Goal: Task Accomplishment & Management: Manage account settings

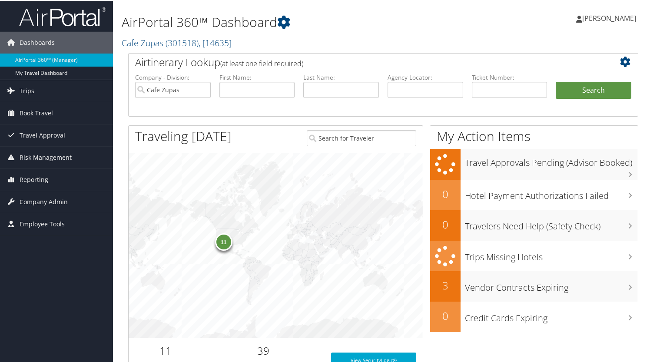
click at [621, 60] on icon at bounding box center [627, 61] width 15 height 10
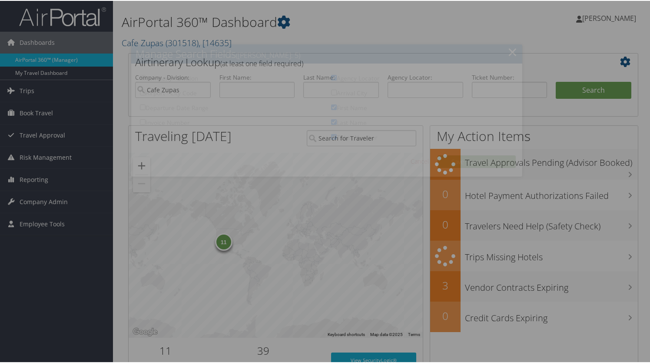
checkbox input "true"
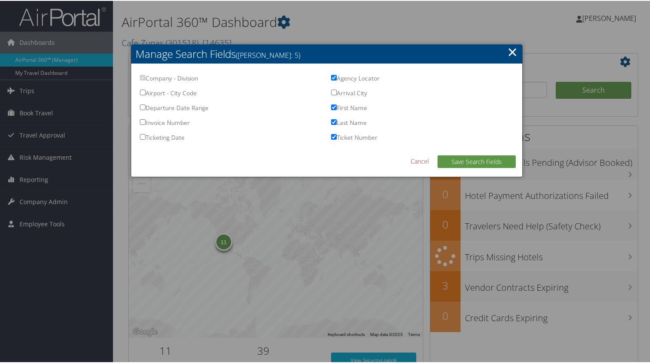
click at [624, 67] on div at bounding box center [327, 181] width 654 height 363
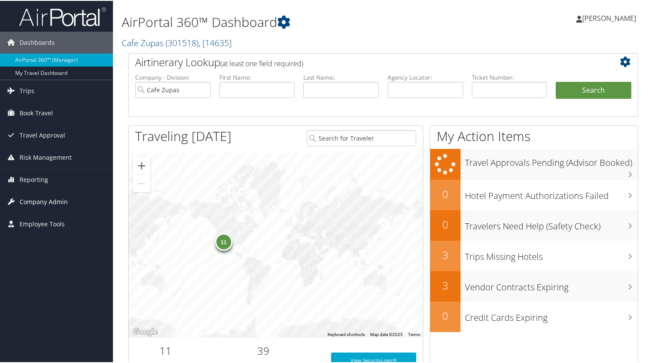
click at [51, 198] on span "Company Admin" at bounding box center [44, 201] width 48 height 22
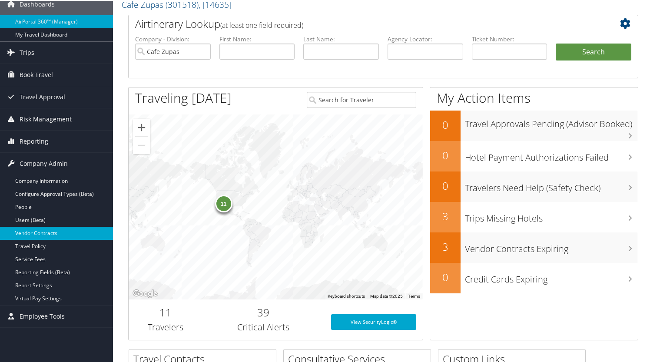
scroll to position [39, 0]
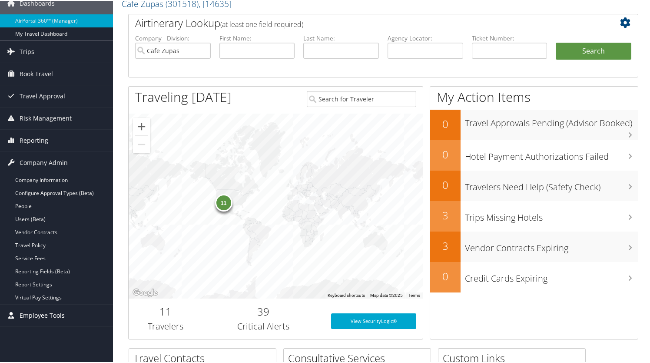
click at [36, 314] on span "Employee Tools" at bounding box center [42, 315] width 45 height 22
click at [59, 181] on link "Company Information" at bounding box center [56, 179] width 113 height 13
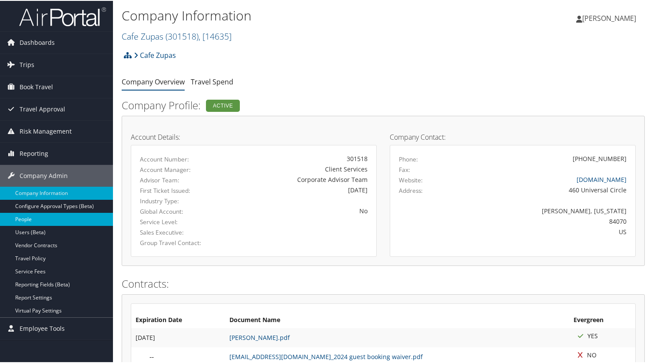
click at [39, 218] on link "People" at bounding box center [56, 218] width 113 height 13
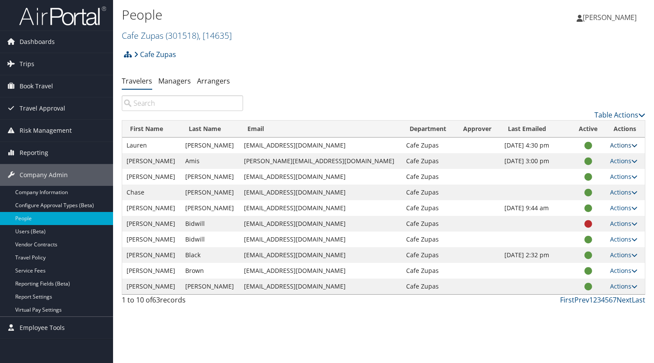
click at [610, 143] on link "Actions" at bounding box center [623, 145] width 27 height 8
click at [586, 156] on link "User Settings" at bounding box center [589, 157] width 80 height 15
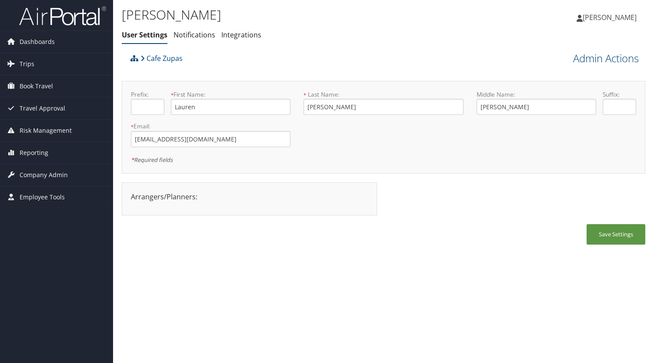
click at [599, 59] on link "Admin Actions" at bounding box center [606, 58] width 66 height 15
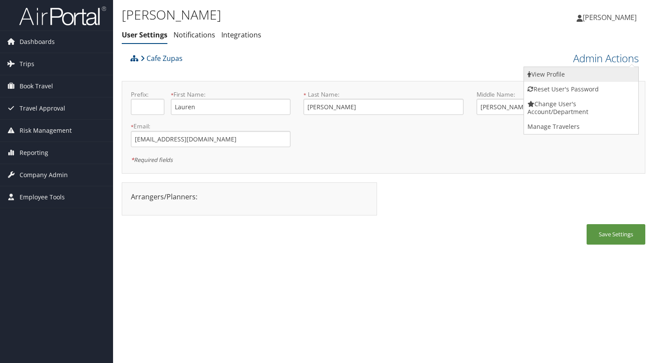
click at [549, 75] on link "View Profile" at bounding box center [581, 74] width 114 height 15
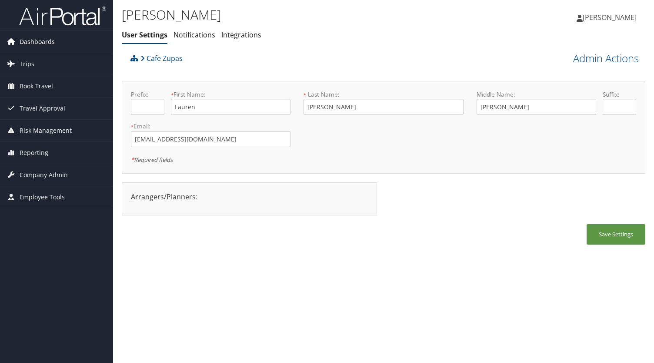
click at [43, 41] on span "Dashboards" at bounding box center [37, 42] width 35 height 22
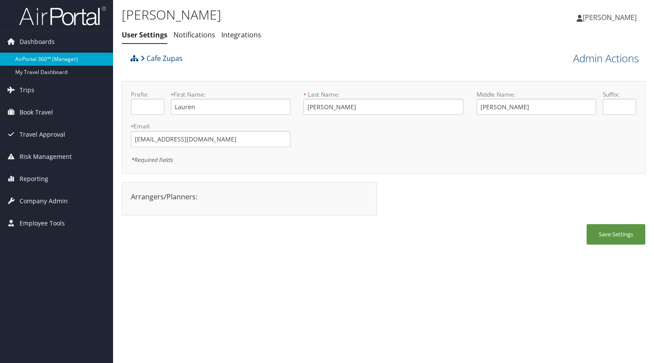
click at [55, 59] on link "AirPortal 360™ (Manager)" at bounding box center [56, 59] width 113 height 13
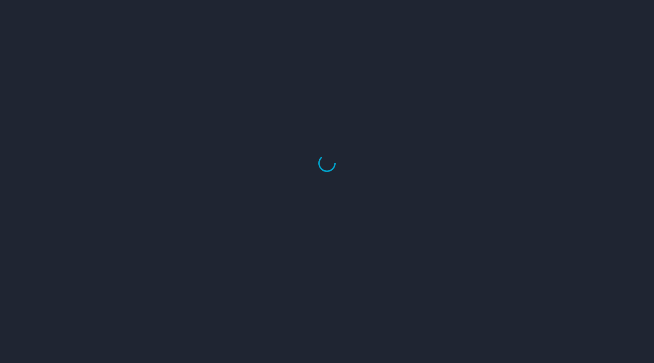
select select "US"
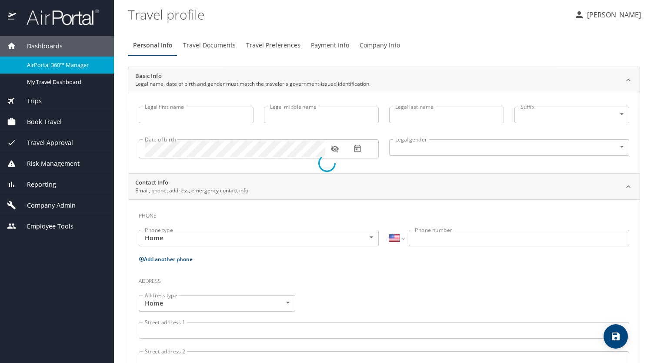
type input "Lauren"
type input "Elizabeth"
type input "Aamodt"
type input "Female"
type input "Robert"
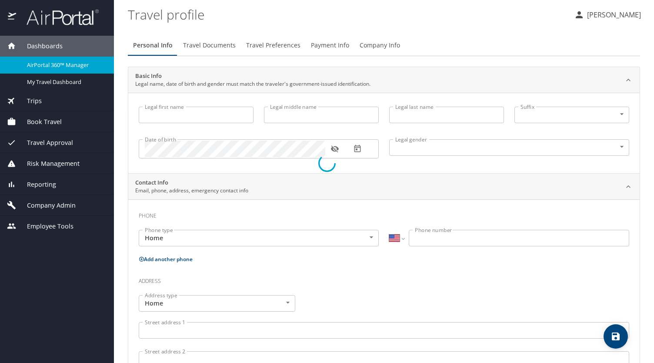
type input "Aamodt"
type input "(214) 497-4332"
select select "US"
select select "JP"
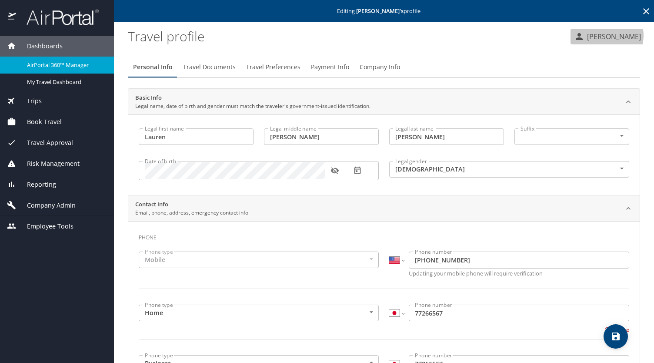
click at [611, 35] on p "[PERSON_NAME]" at bounding box center [612, 36] width 57 height 10
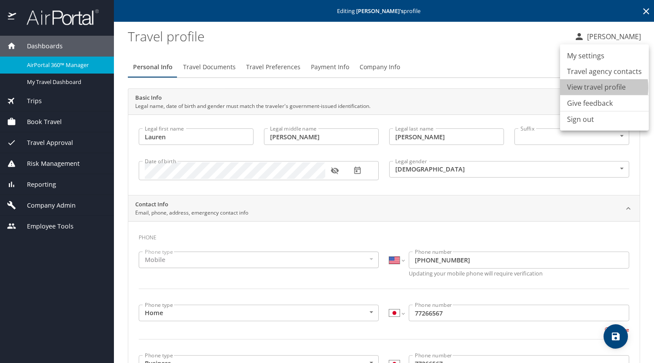
click at [594, 87] on li "View travel profile" at bounding box center [604, 87] width 89 height 16
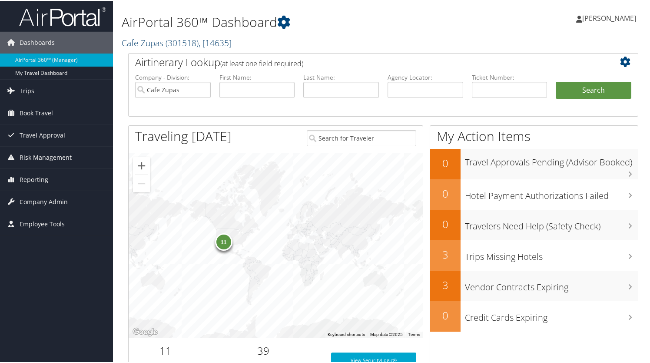
click at [183, 44] on span "( 301518 )" at bounding box center [182, 42] width 33 height 12
click at [227, 41] on span ", [ 14635 ]" at bounding box center [215, 42] width 33 height 12
click at [191, 80] on link "Cafe Zupas, [14635]" at bounding box center [179, 80] width 114 height 15
click at [260, 45] on h2 "Cafe Zupas ( 301518 ) , [ 14635 ]" at bounding box center [296, 41] width 349 height 15
click at [56, 112] on link "Book Travel" at bounding box center [56, 112] width 113 height 22
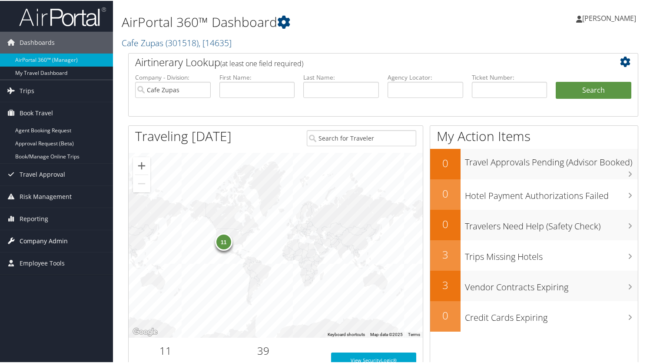
click at [47, 237] on span "Company Admin" at bounding box center [44, 240] width 48 height 22
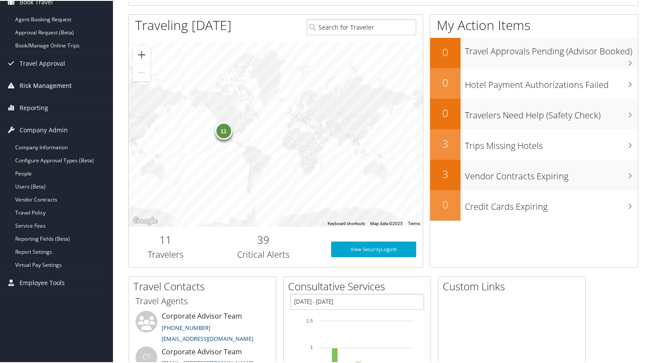
scroll to position [111, 0]
click at [67, 187] on link "Users (Beta)" at bounding box center [56, 185] width 113 height 13
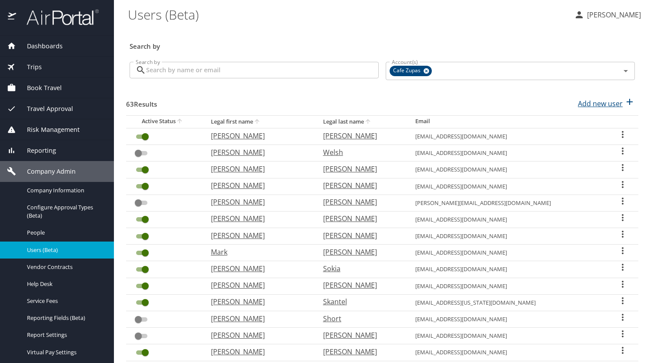
click at [590, 103] on p "Add new user" at bounding box center [600, 103] width 45 height 10
select select "US"
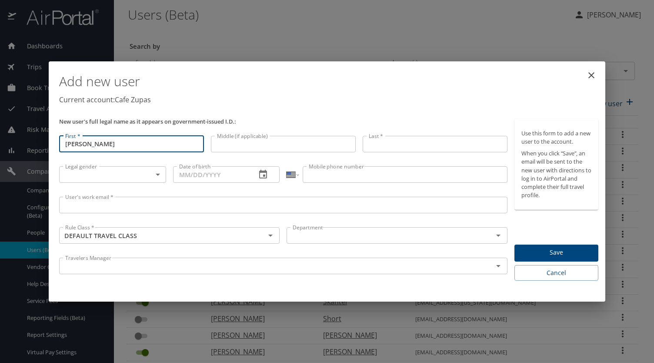
type input "[PERSON_NAME]"
click at [588, 71] on icon "close" at bounding box center [591, 75] width 10 height 10
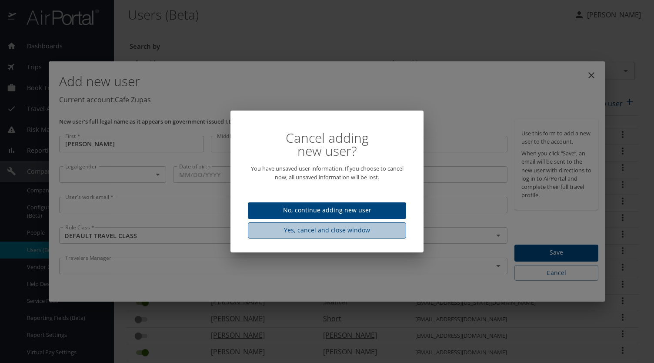
click at [344, 233] on span "Yes, cancel and close window" at bounding box center [327, 230] width 144 height 11
